Goal: Use online tool/utility: Use online tool/utility

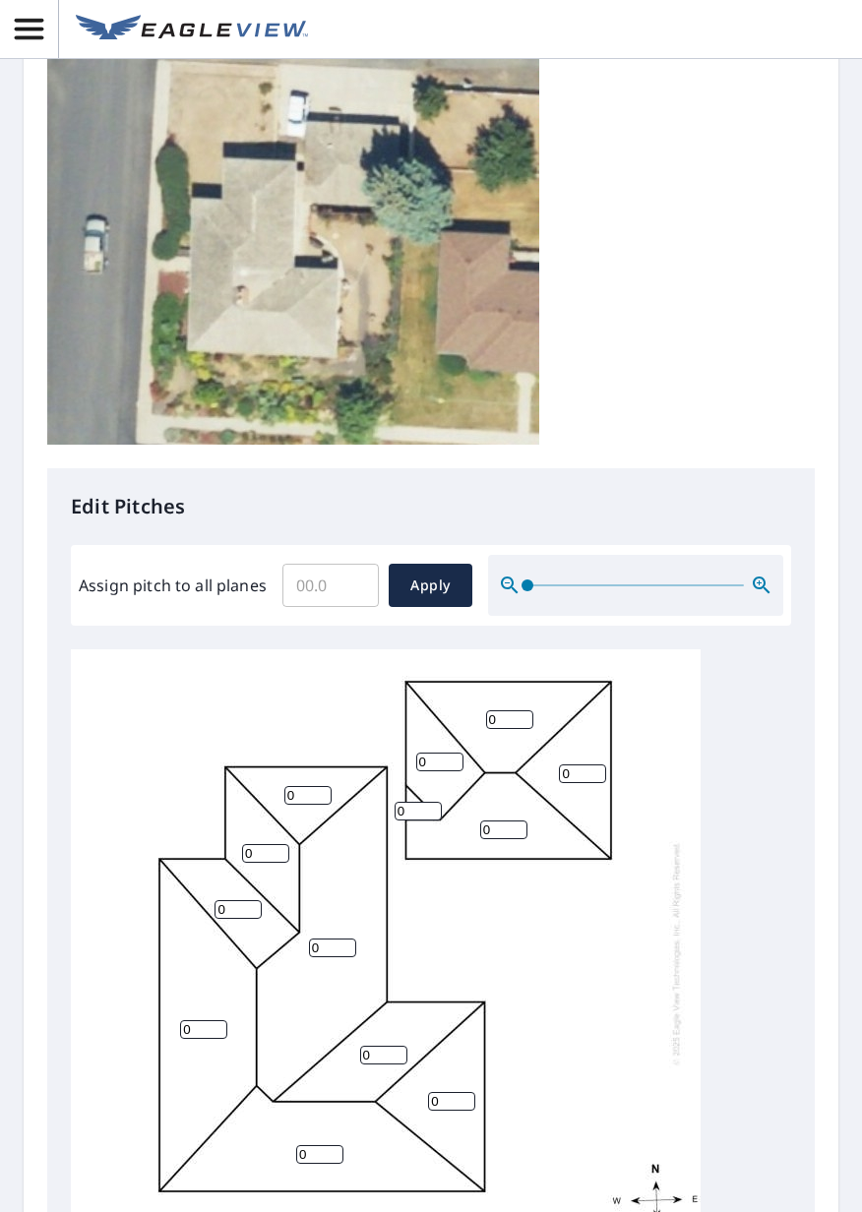
scroll to position [4, 0]
click at [337, 940] on input "0" at bounding box center [332, 949] width 47 height 19
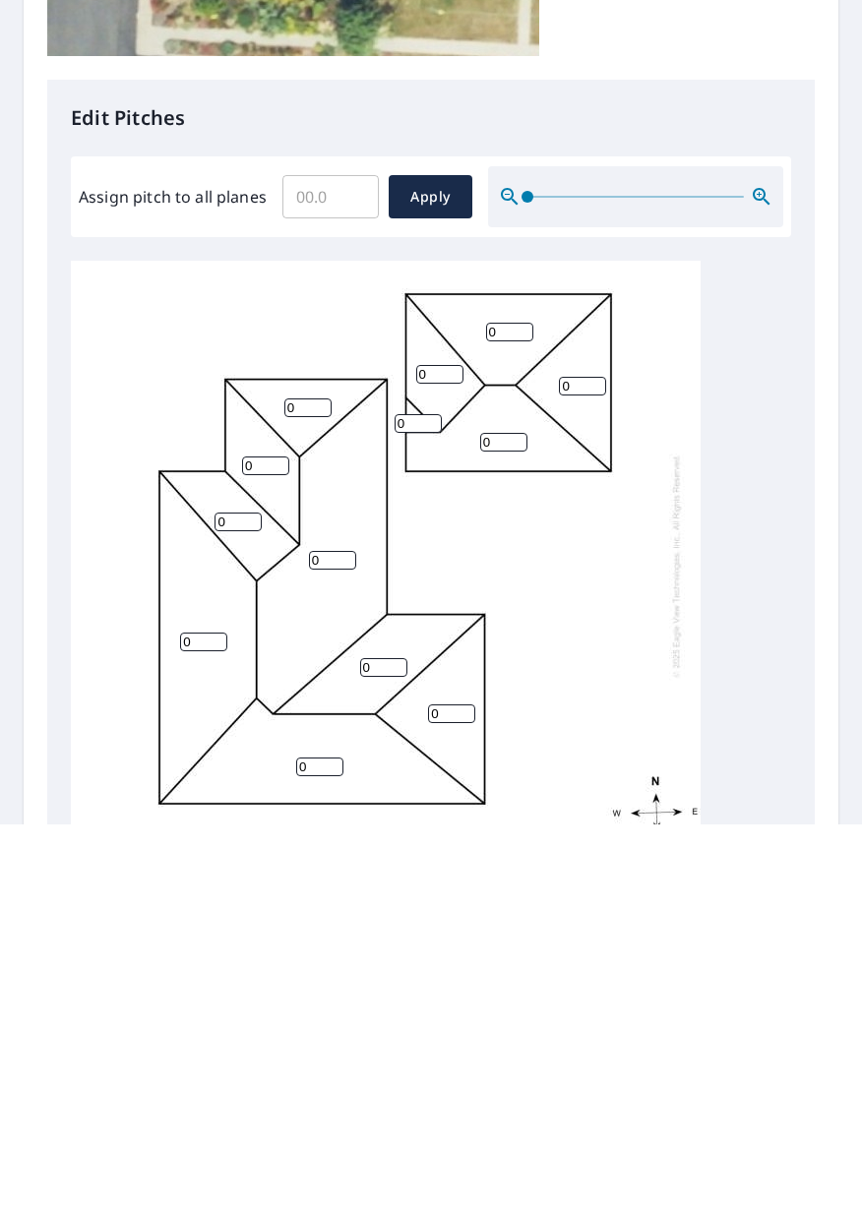
scroll to position [94, 0]
type input "0"
type input "5"
click at [311, 787] on input "0" at bounding box center [307, 796] width 47 height 19
type input "5"
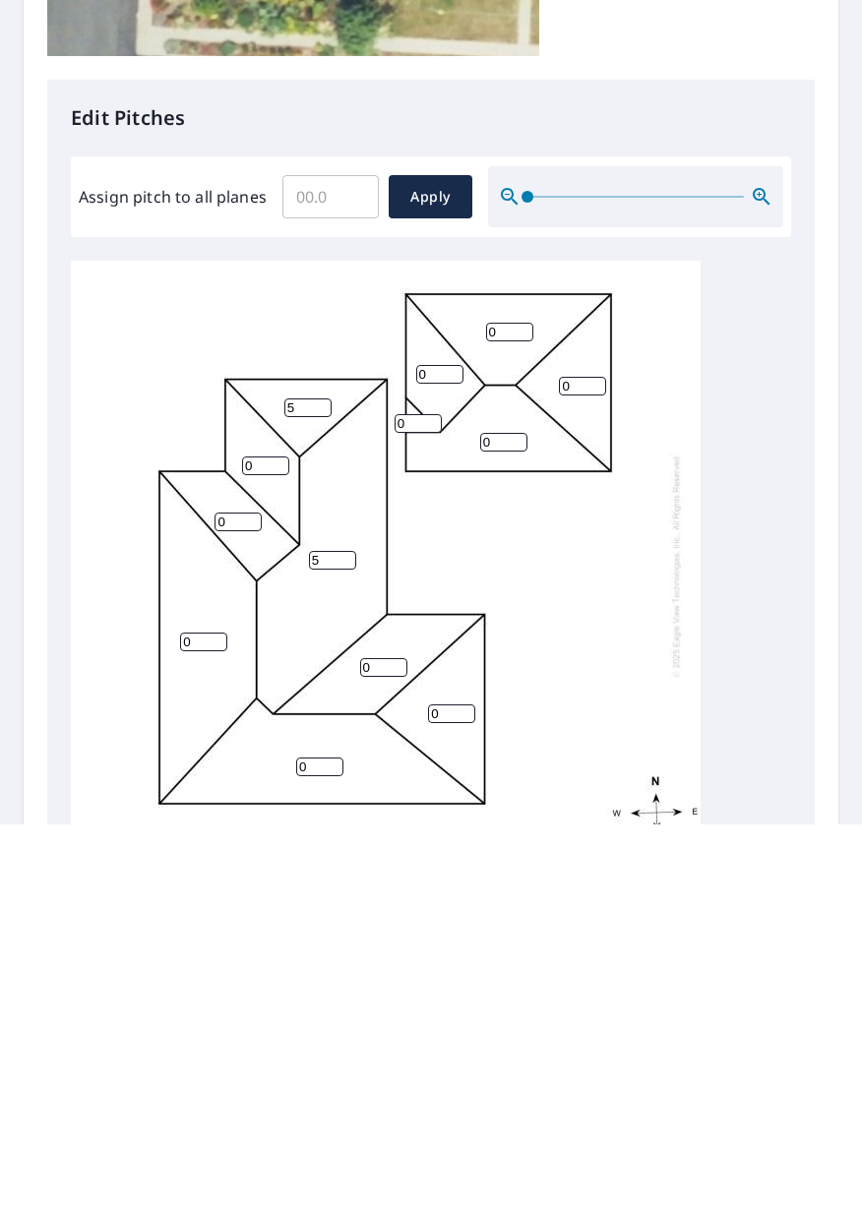
click at [274, 845] on input "0" at bounding box center [265, 854] width 47 height 19
type input "5"
click at [237, 901] on input "0" at bounding box center [237, 910] width 47 height 19
type input "5"
click at [332, 940] on input "5" at bounding box center [332, 949] width 47 height 19
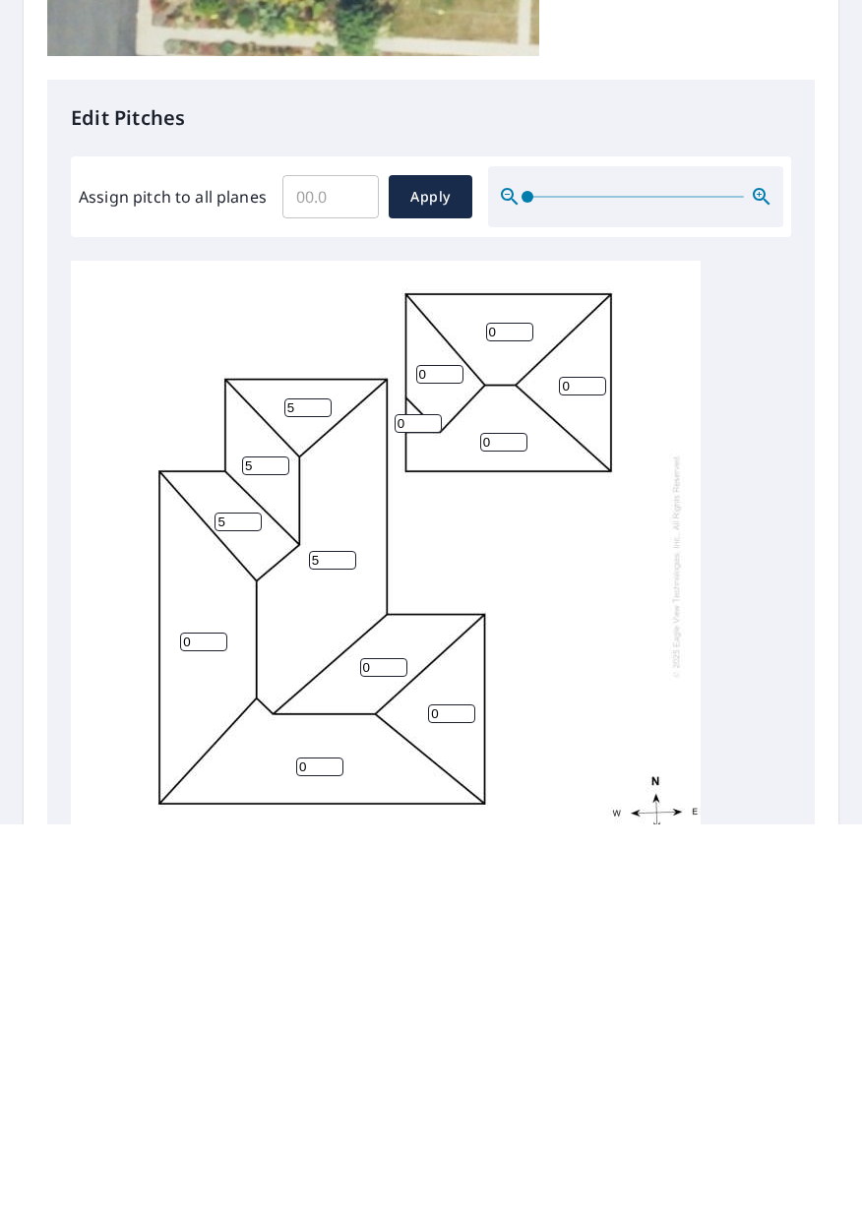
click at [212, 1021] on input "0" at bounding box center [203, 1030] width 47 height 19
type input "5"
click at [453, 1093] on input "0" at bounding box center [451, 1102] width 47 height 19
type input "5"
click at [373, 1047] on input "0" at bounding box center [383, 1056] width 47 height 19
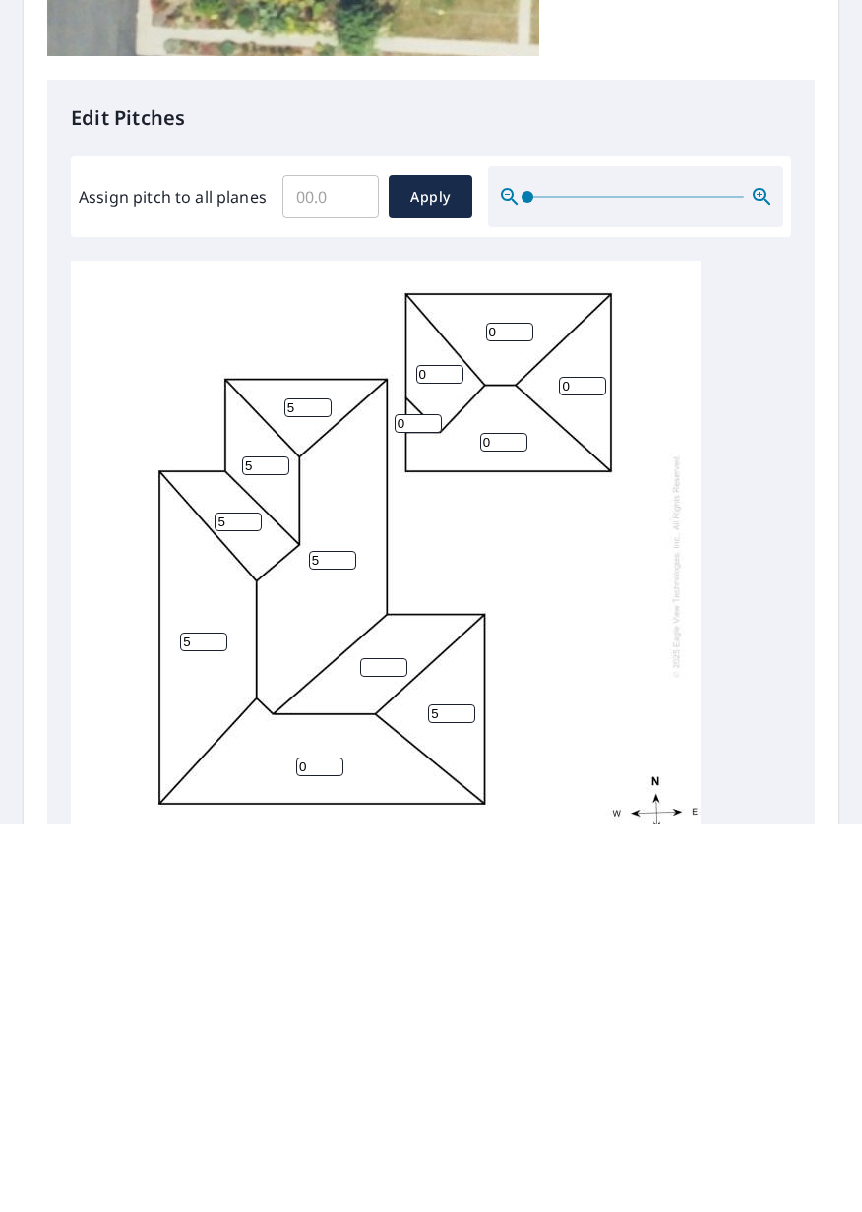
click at [324, 1146] on input "0" at bounding box center [319, 1155] width 47 height 19
click at [389, 1047] on input "number" at bounding box center [383, 1056] width 47 height 19
type input "5"
click at [321, 1146] on input "number" at bounding box center [319, 1155] width 47 height 19
type input "5"
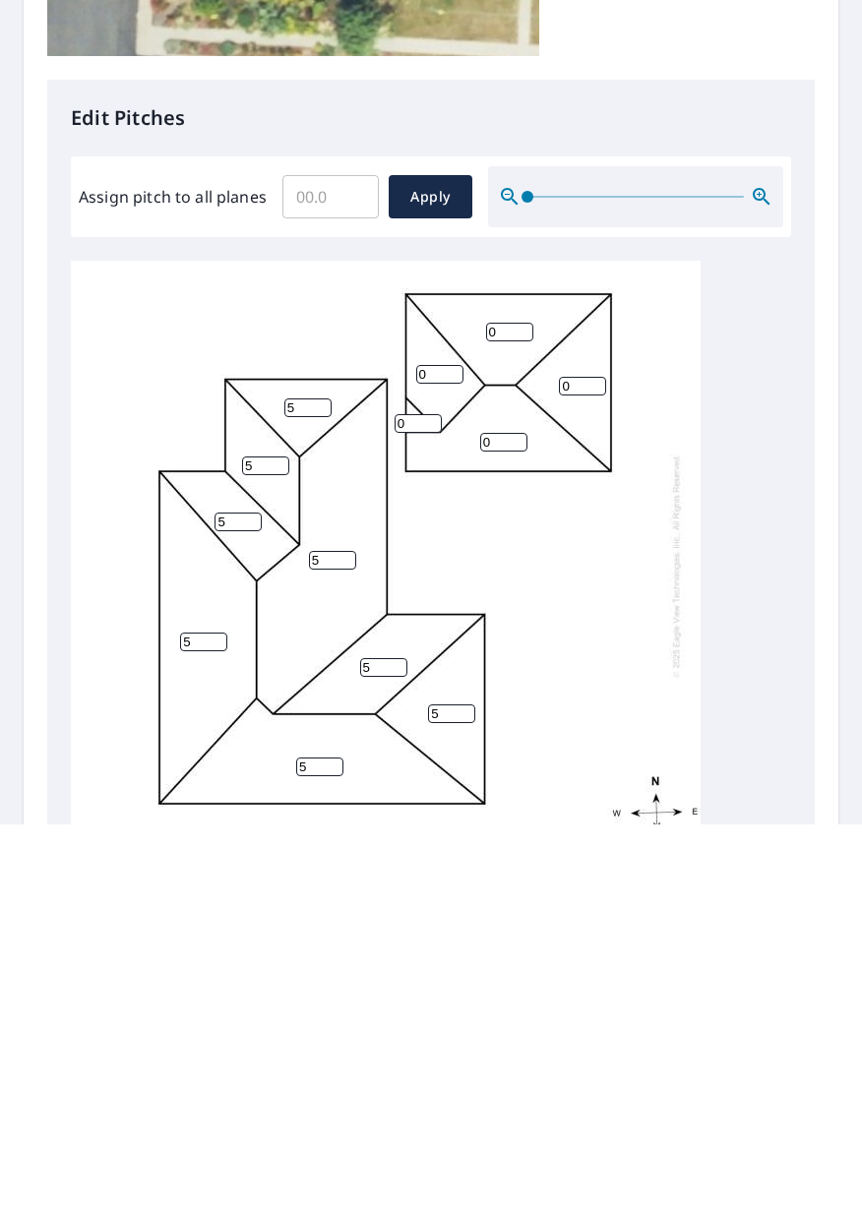
click at [341, 558] on input "Assign pitch to all planes" at bounding box center [330, 585] width 96 height 55
type input "5"
click at [422, 574] on span "Apply" at bounding box center [430, 586] width 52 height 25
type input "5"
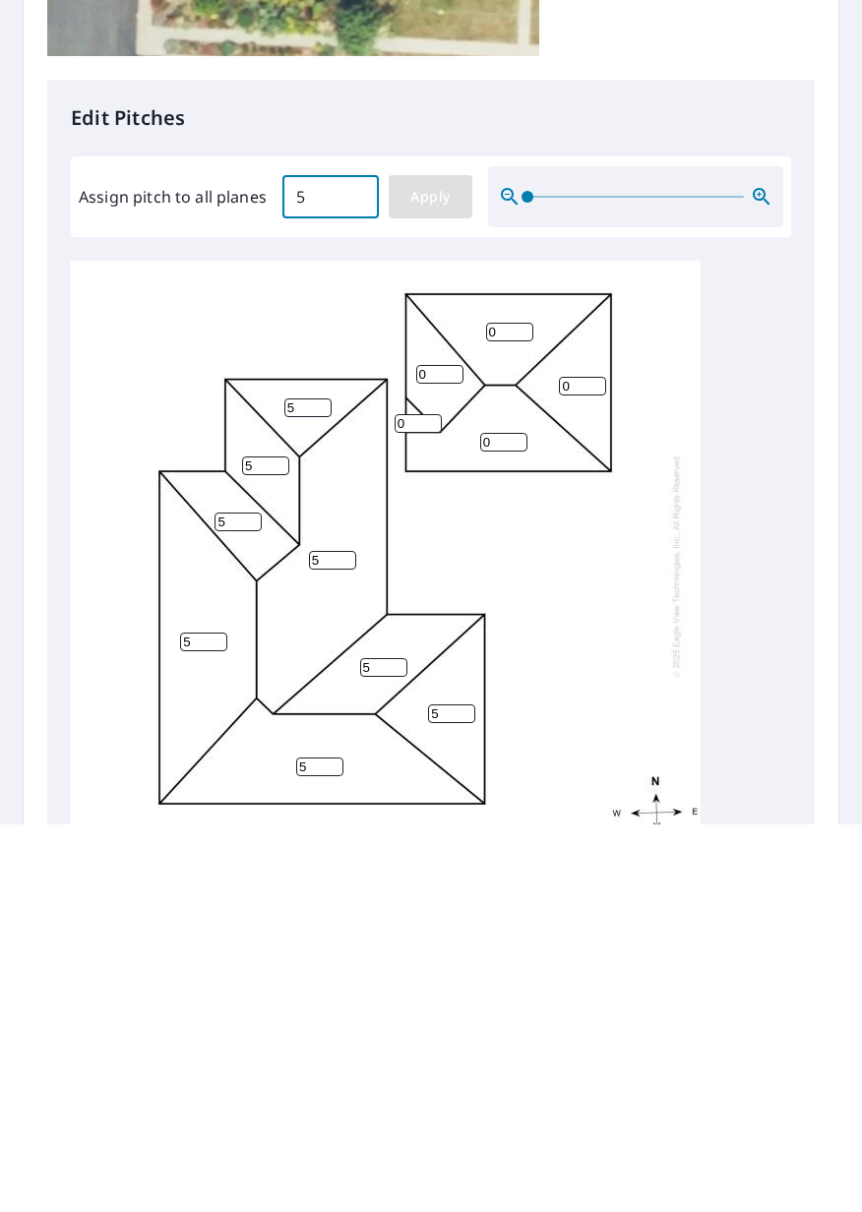
type input "5"
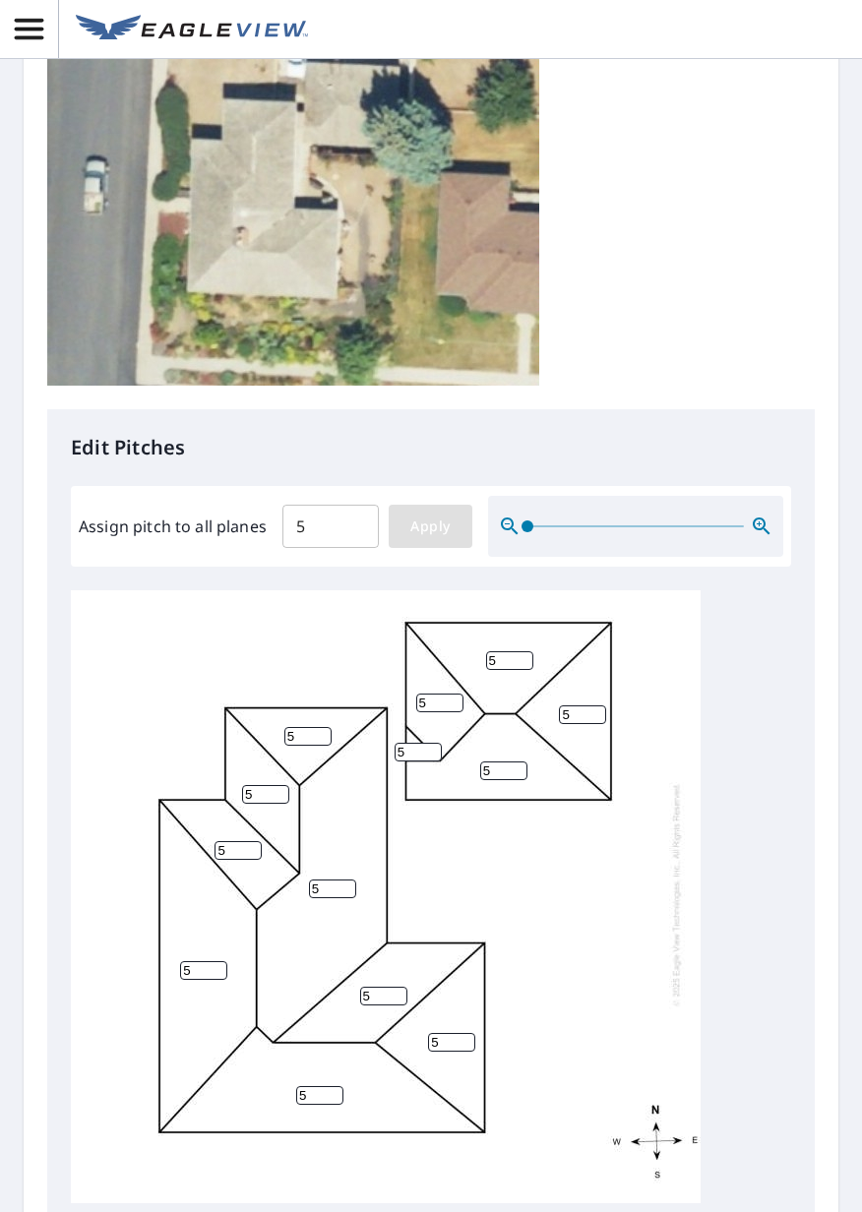
scroll to position [579, 0]
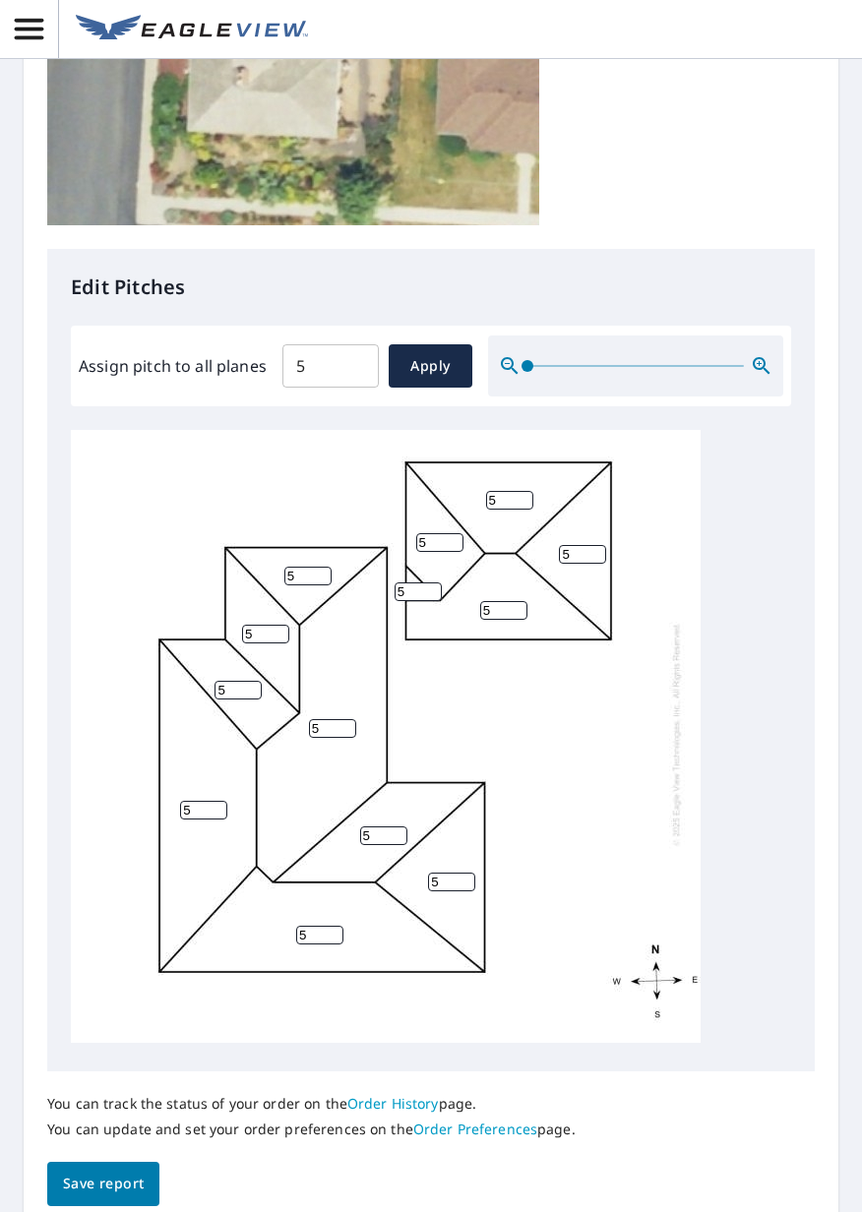
click at [130, 1172] on span "Save report" at bounding box center [103, 1184] width 81 height 25
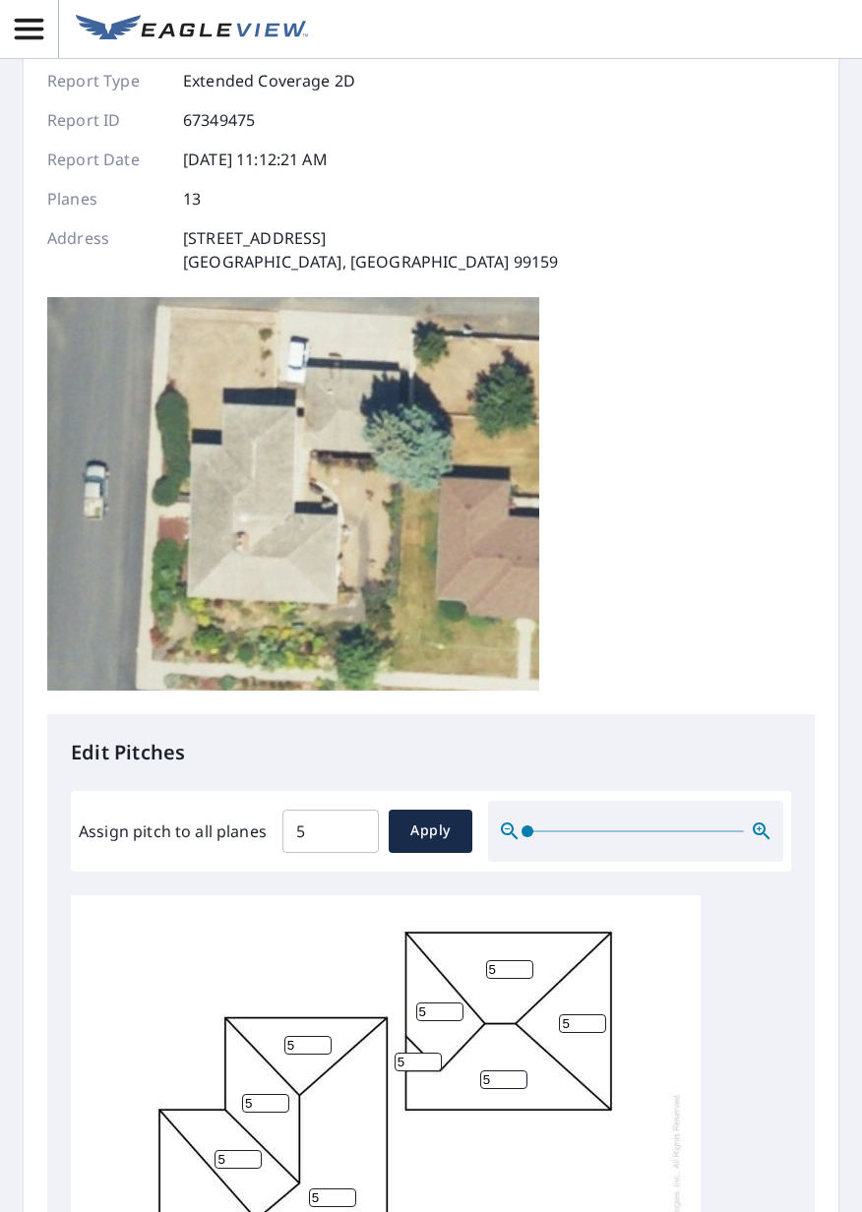
scroll to position [0, 0]
